Goal: Task Accomplishment & Management: Manage account settings

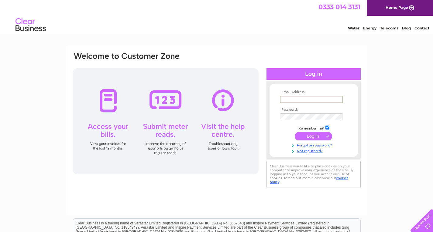
click at [289, 100] on input "text" at bounding box center [311, 99] width 63 height 7
type input "[EMAIL_ADDRESS][DOMAIN_NAME]"
click at [315, 144] on link "Forgotten password?" at bounding box center [314, 144] width 69 height 6
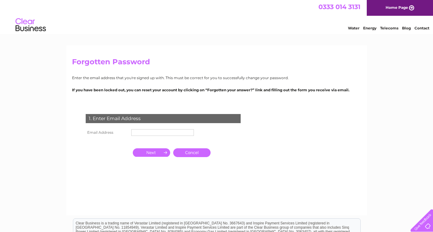
click at [141, 132] on input "text" at bounding box center [162, 132] width 63 height 7
click at [148, 154] on input "button" at bounding box center [151, 153] width 37 height 9
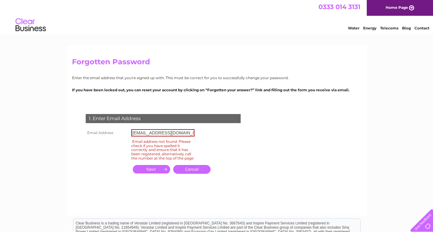
click at [187, 134] on input "[EMAIL_ADDRESS][DOMAIN_NAME]" at bounding box center [162, 132] width 63 height 7
type input "m"
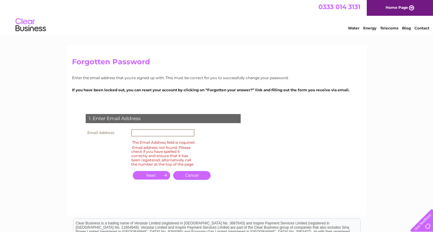
click at [145, 135] on input "text" at bounding box center [162, 132] width 63 height 7
click at [139, 133] on input "text" at bounding box center [162, 132] width 63 height 7
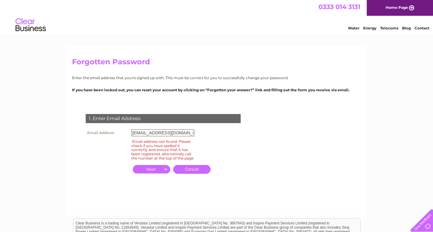
click at [158, 172] on input "button" at bounding box center [151, 169] width 37 height 9
click at [187, 136] on input "[EMAIL_ADDRESS][DOMAIN_NAME]" at bounding box center [162, 132] width 63 height 7
type input "m"
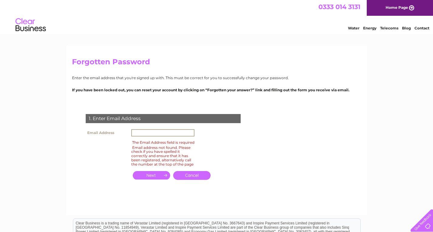
click at [145, 131] on input "text" at bounding box center [162, 132] width 63 height 7
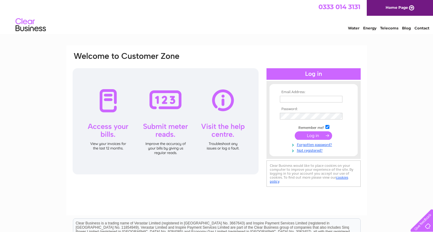
click at [291, 100] on input "text" at bounding box center [311, 99] width 63 height 7
type input "hollygrundy_1993@hotmail.com"
click at [326, 127] on input "checkbox" at bounding box center [327, 127] width 4 height 4
click at [327, 125] on input "checkbox" at bounding box center [327, 127] width 4 height 4
click at [326, 127] on input "checkbox" at bounding box center [327, 127] width 4 height 4
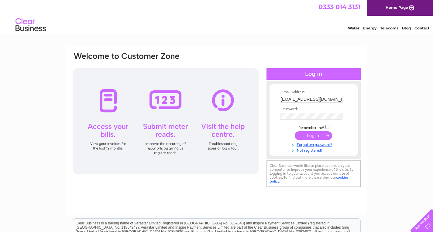
click at [326, 126] on input "checkbox" at bounding box center [327, 127] width 4 height 4
checkbox input "true"
click at [339, 100] on input "hollygrundy_1993@hotmail.com" at bounding box center [311, 99] width 63 height 7
click at [341, 99] on input "hollygrundy_1993@hotmail.com" at bounding box center [311, 99] width 63 height 7
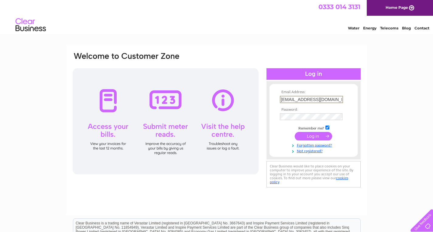
click at [338, 98] on input "hollygrundy_1993@hotmail.com" at bounding box center [311, 99] width 63 height 7
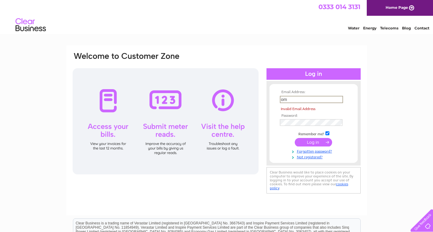
click at [291, 98] on input "om" at bounding box center [311, 99] width 63 height 7
type input "o"
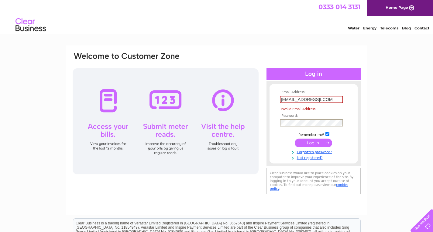
click at [337, 98] on input "MGCOACHWORKS@GMAILLCOM" at bounding box center [311, 99] width 63 height 7
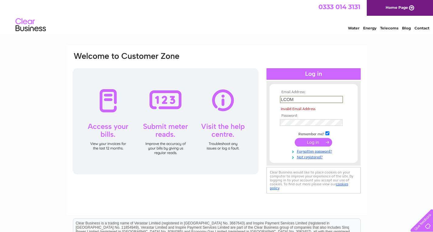
click at [297, 100] on input "LCOM" at bounding box center [311, 99] width 63 height 7
type input "L"
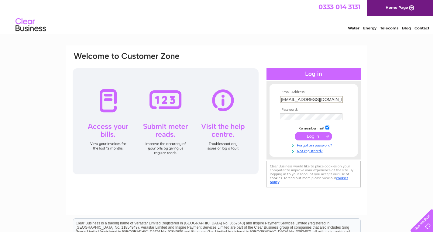
type input "mgcoachworks@gmail.com"
click at [330, 128] on td "Remember me?" at bounding box center [313, 128] width 70 height 6
click at [327, 127] on input "checkbox" at bounding box center [327, 127] width 4 height 4
click at [329, 127] on input "checkbox" at bounding box center [327, 128] width 4 height 4
click at [329, 129] on input "checkbox" at bounding box center [327, 128] width 4 height 4
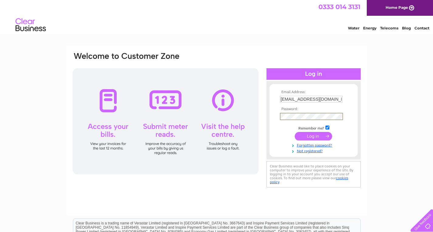
checkbox input "false"
click at [312, 143] on link "Forgotten password?" at bounding box center [314, 145] width 69 height 6
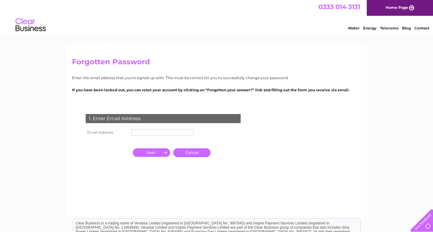
click at [145, 130] on input "text" at bounding box center [162, 132] width 63 height 7
type input "[EMAIL_ADDRESS][DOMAIN_NAME]"
click at [148, 153] on input "button" at bounding box center [151, 152] width 37 height 9
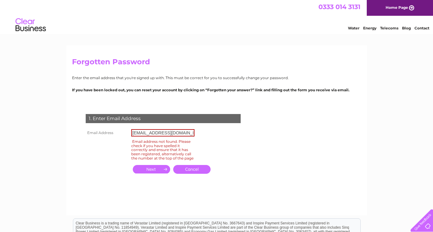
click at [398, 5] on link "Home Page" at bounding box center [399, 8] width 66 height 16
